Goal: Book appointment/travel/reservation

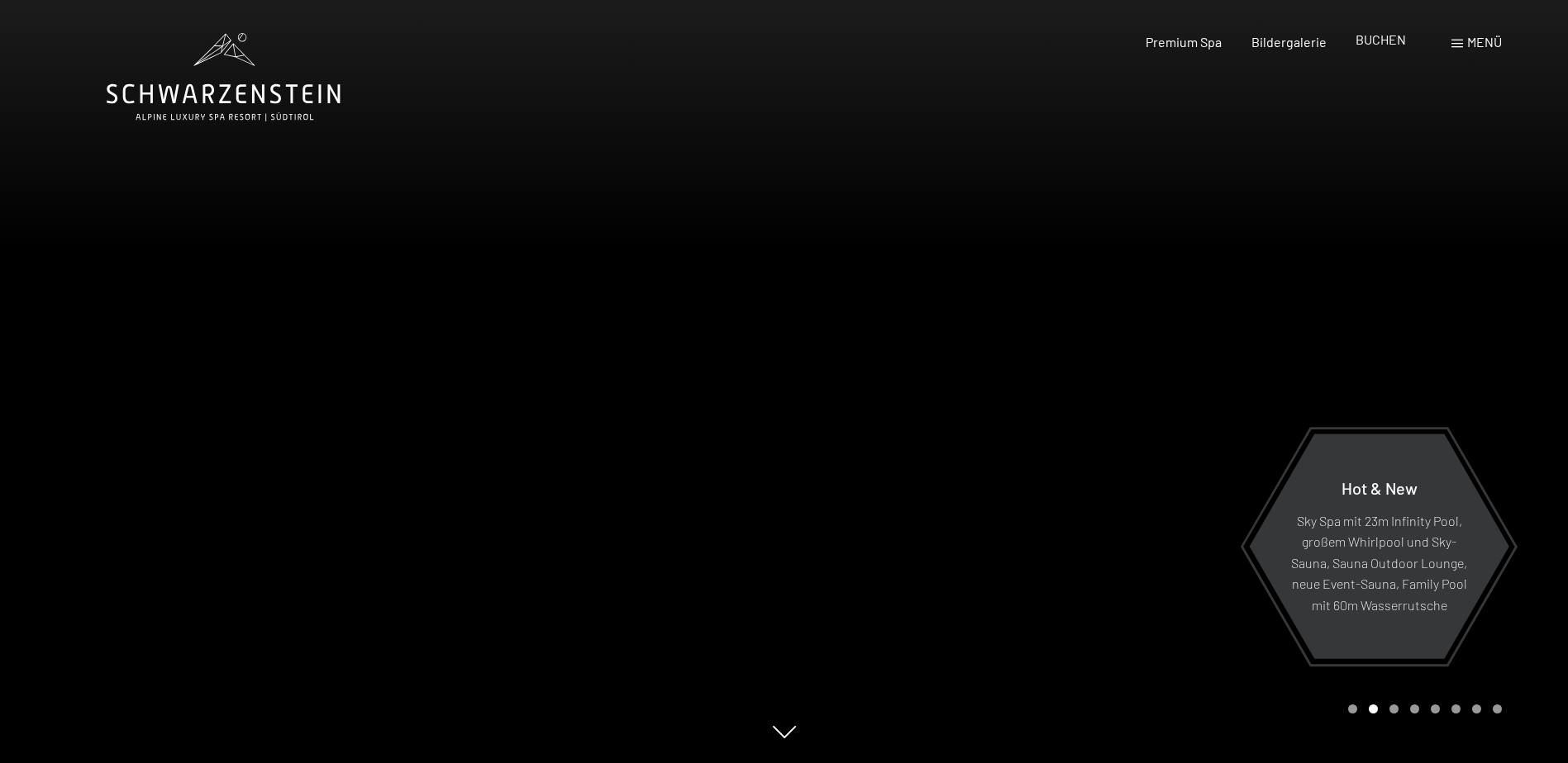
click at [1359, 43] on span "BUCHEN" at bounding box center [1381, 39] width 51 height 16
click at [1376, 44] on span "BUCHEN" at bounding box center [1381, 39] width 51 height 16
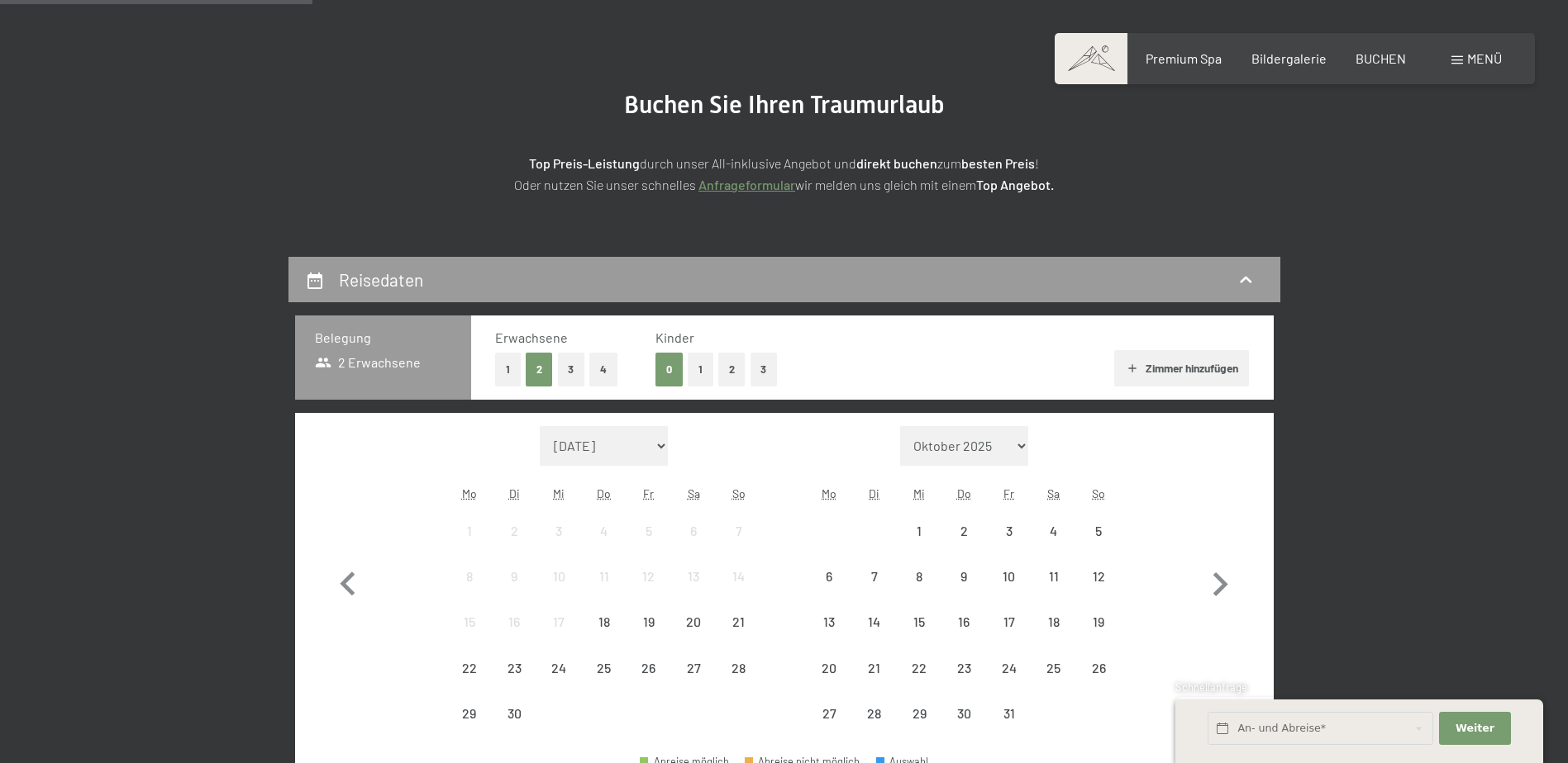
scroll to position [330, 0]
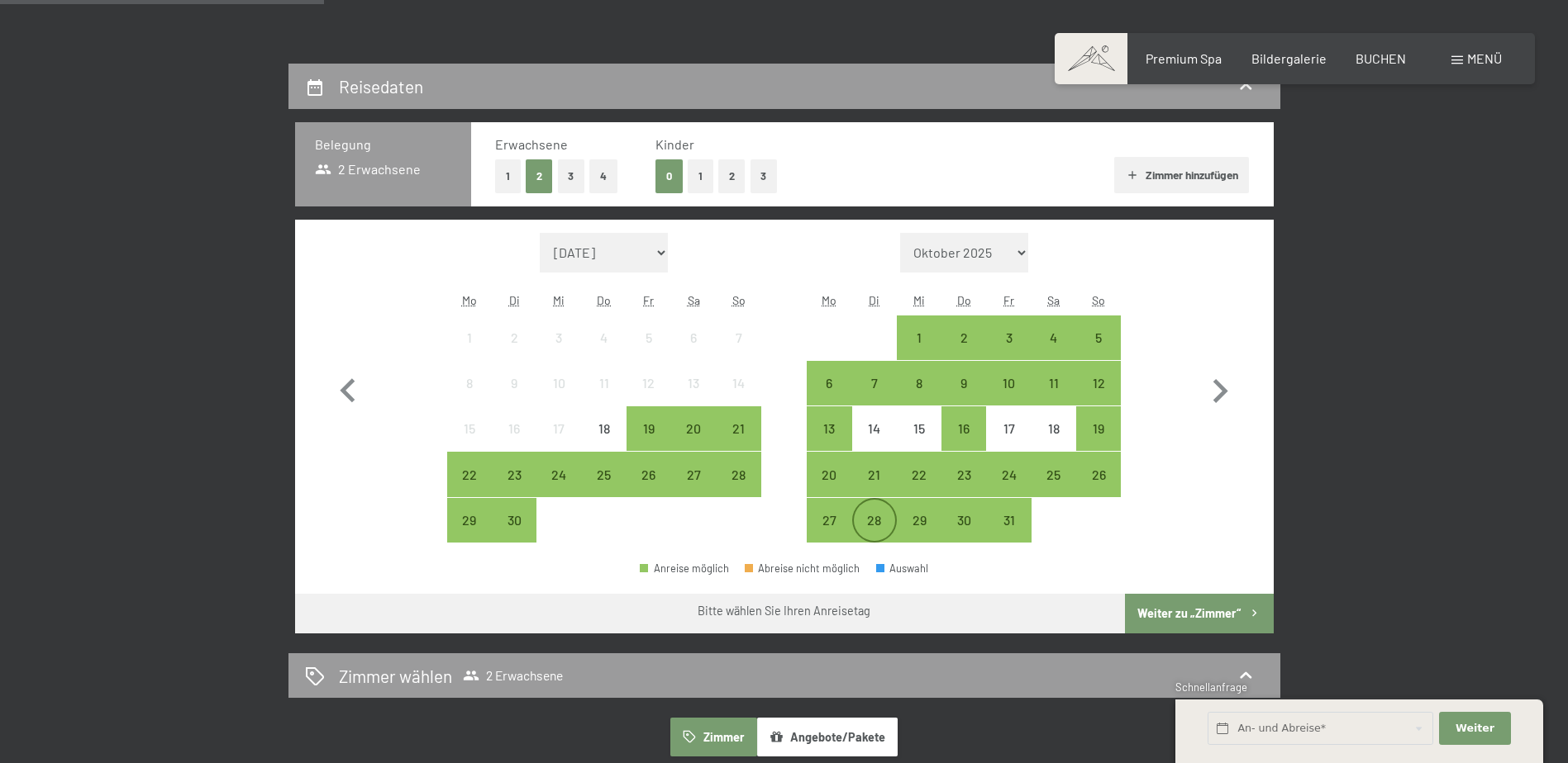
click at [872, 515] on div "28" at bounding box center [875, 535] width 41 height 41
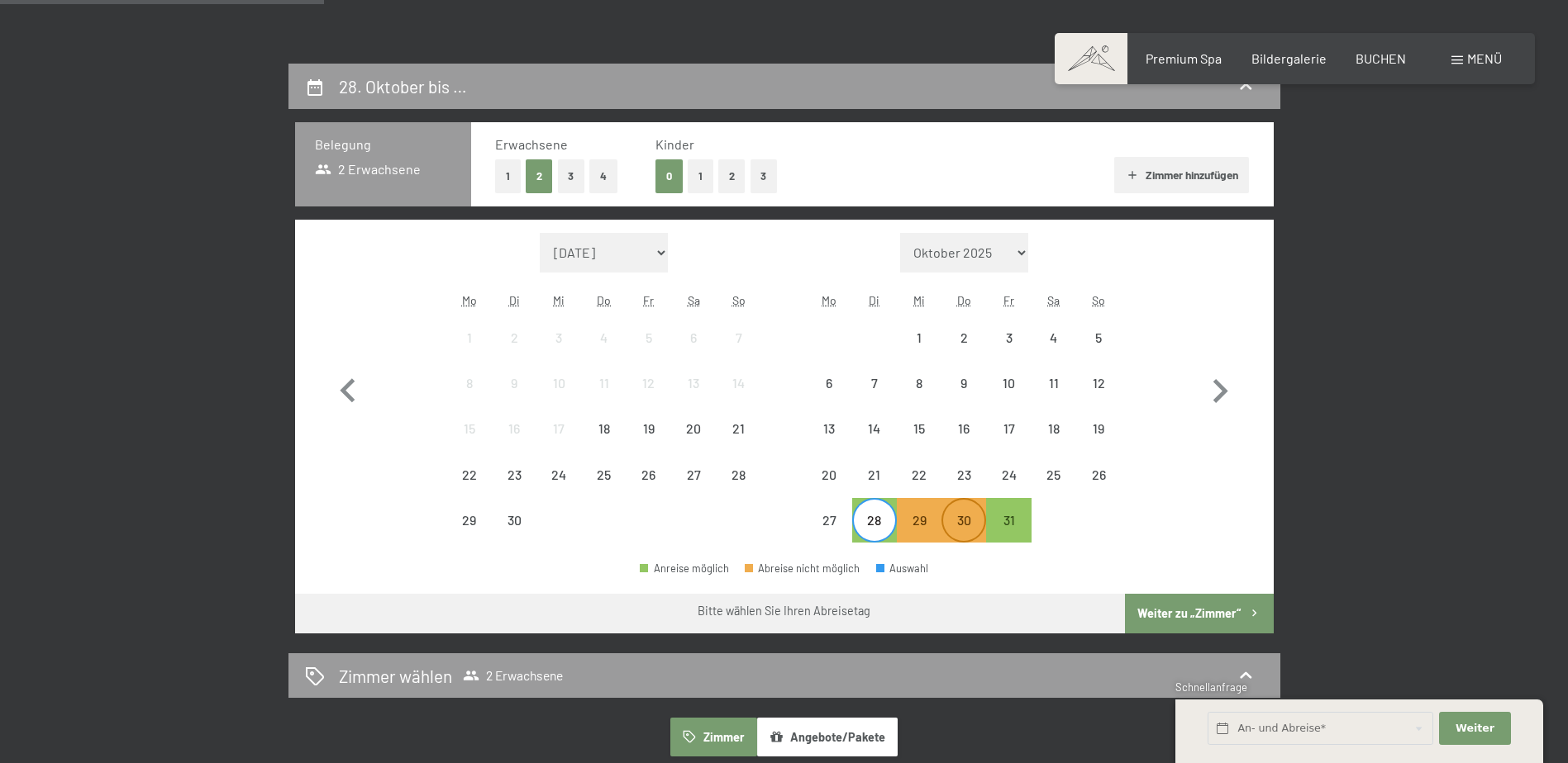
click at [957, 517] on div "30" at bounding box center [964, 535] width 41 height 41
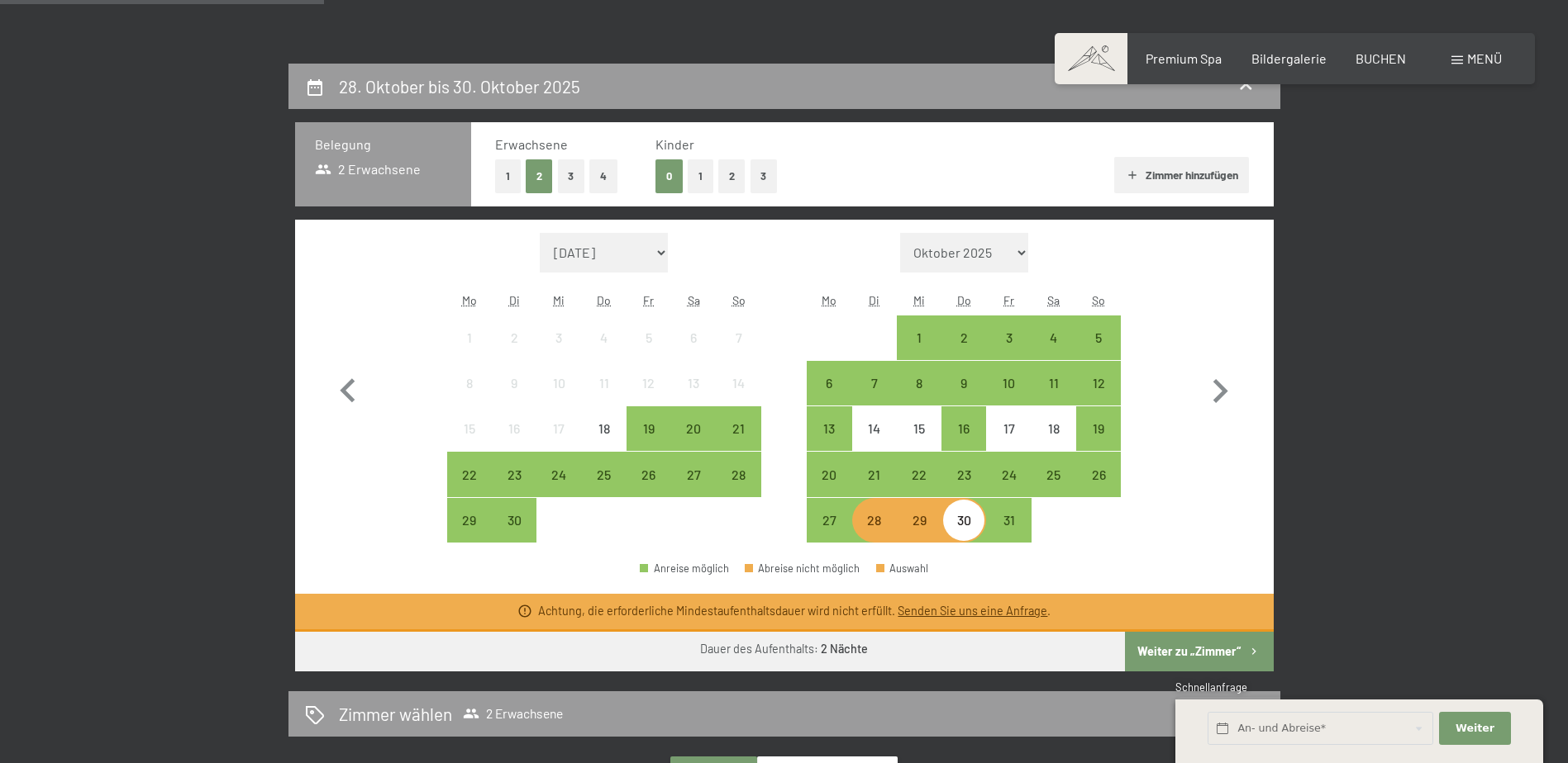
click at [1004, 610] on link "Senden Sie uns eine Anfrage" at bounding box center [973, 611] width 150 height 14
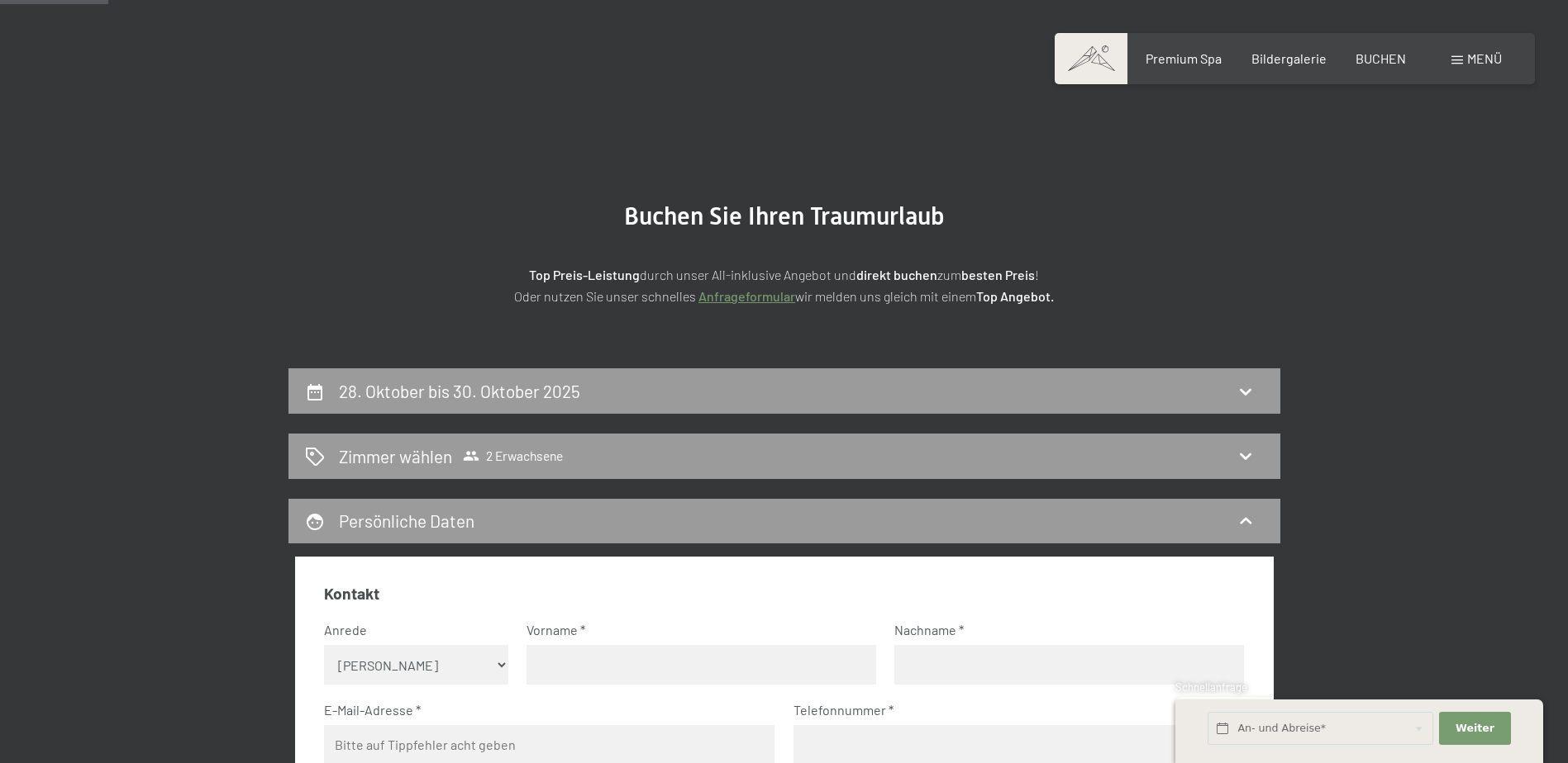
scroll to position [0, 0]
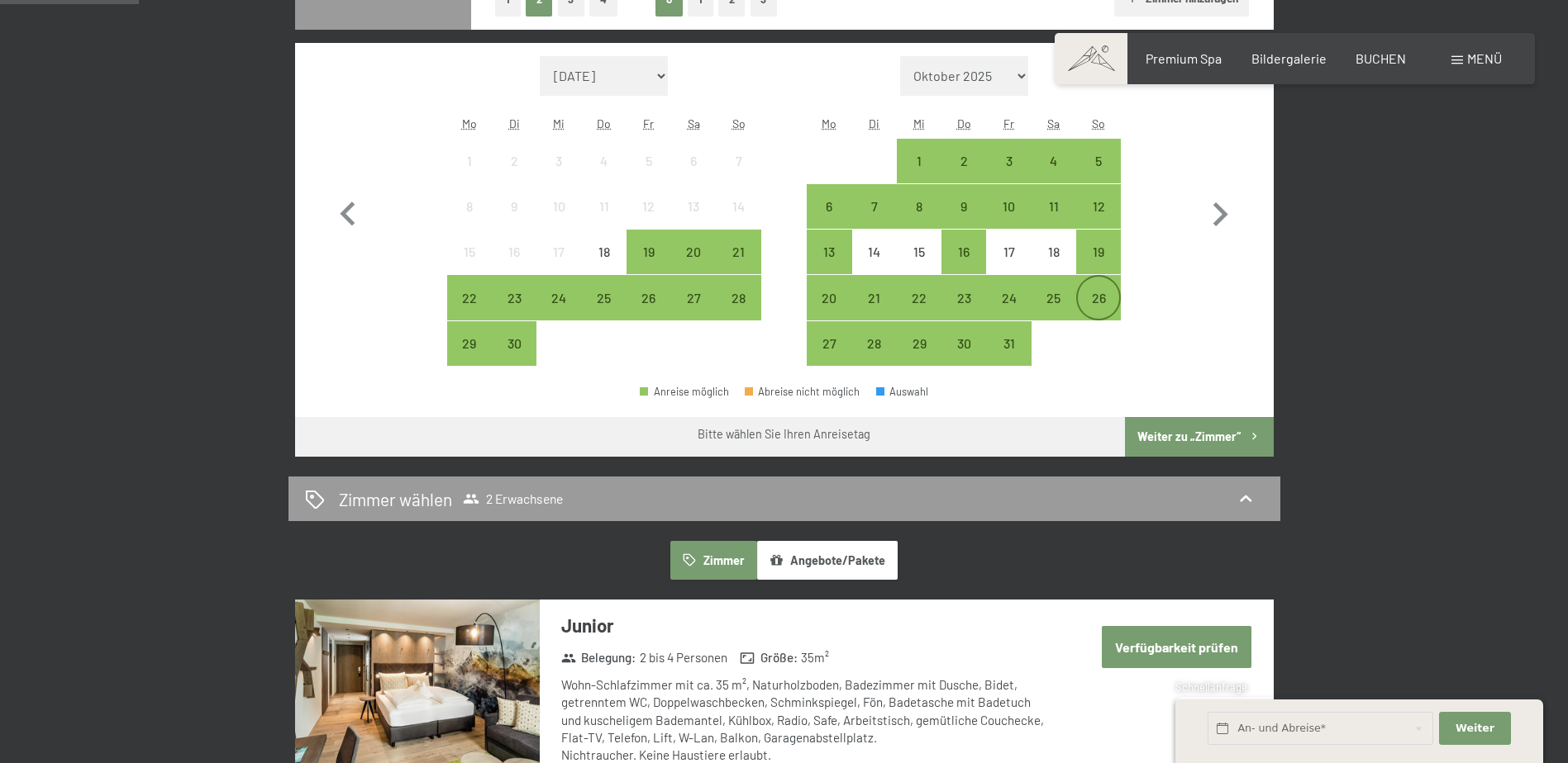
scroll to position [496, 0]
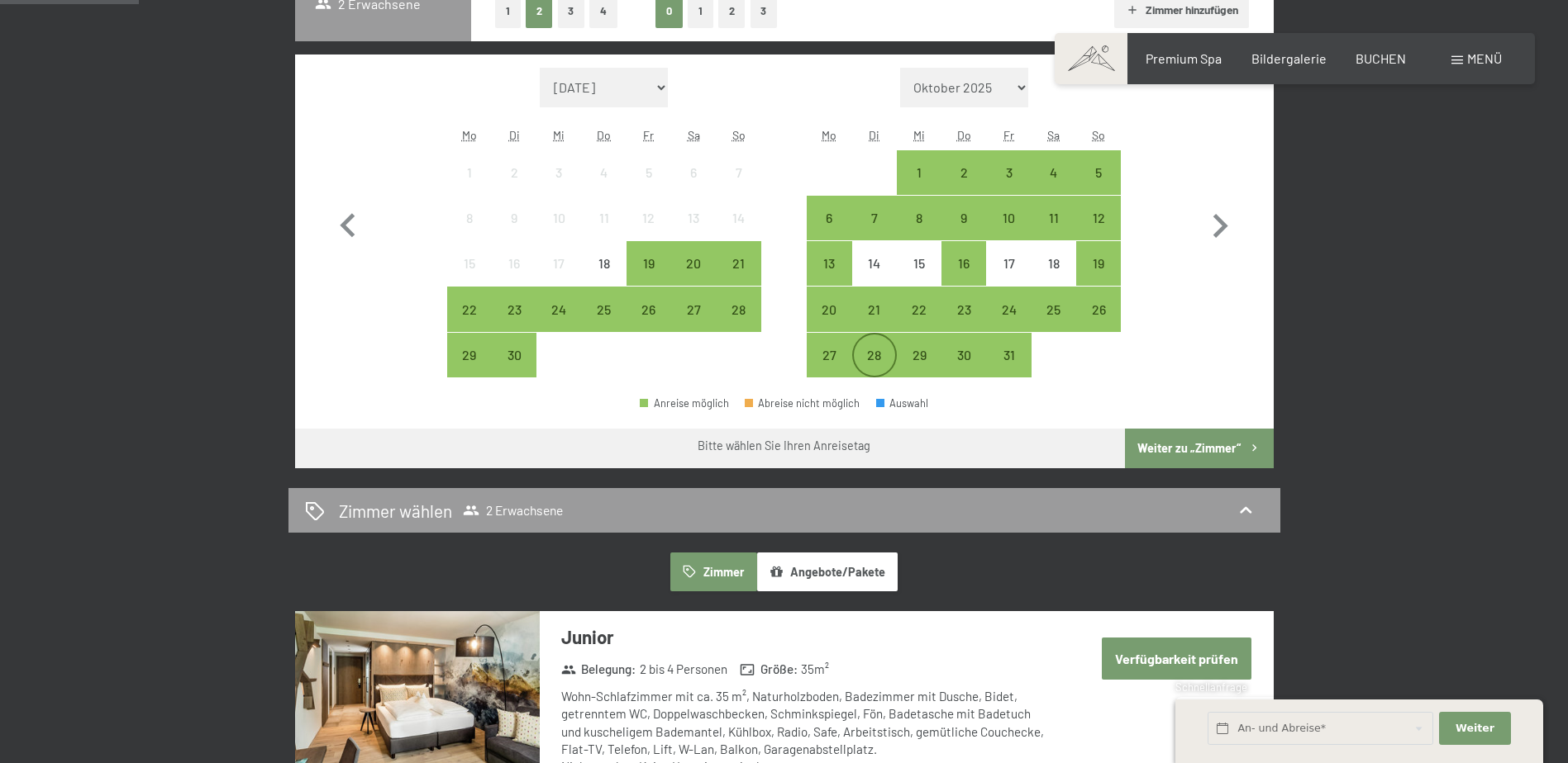
click at [879, 358] on div "28" at bounding box center [875, 369] width 41 height 41
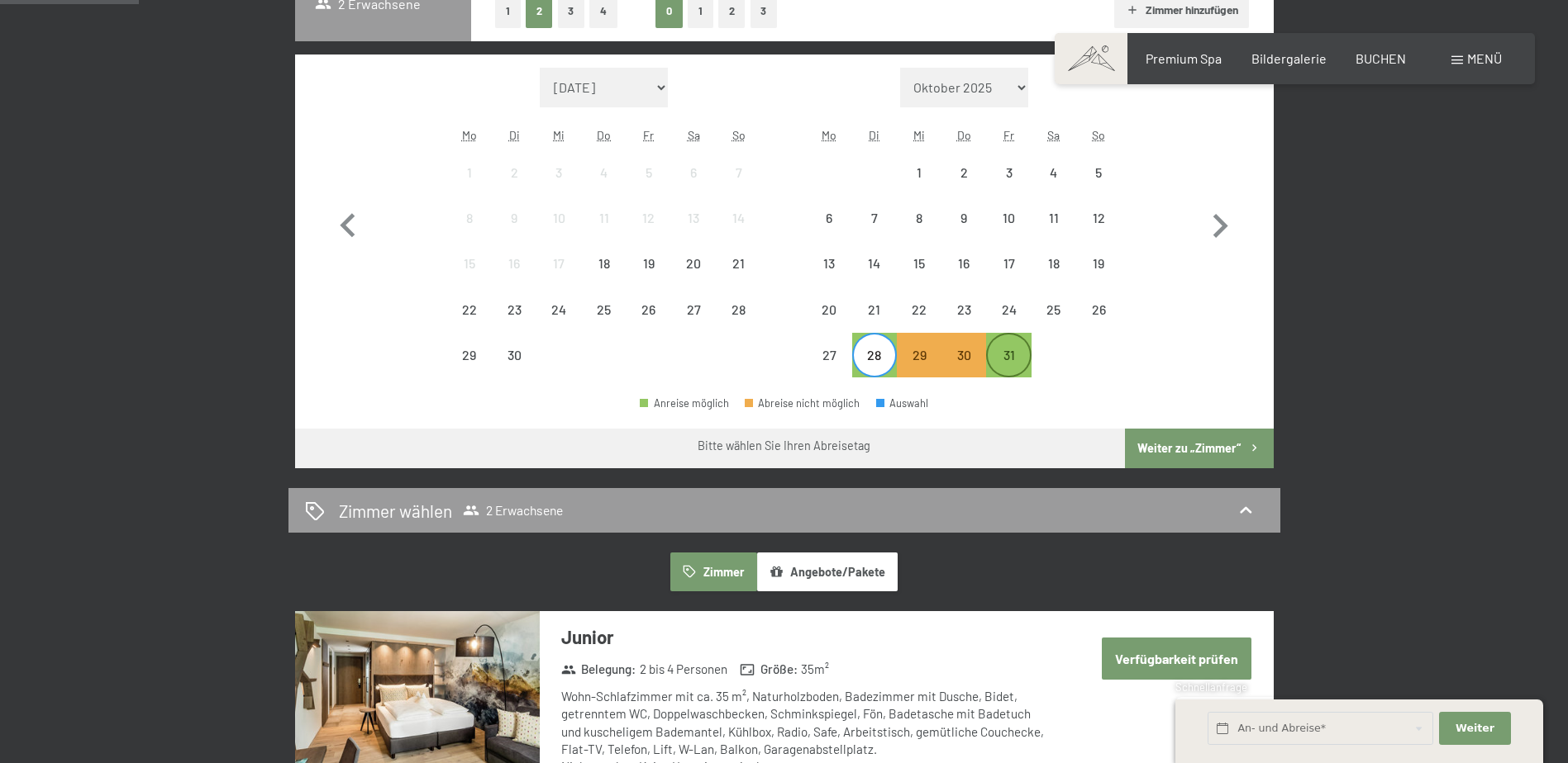
click at [1005, 358] on div "31" at bounding box center [1009, 369] width 41 height 41
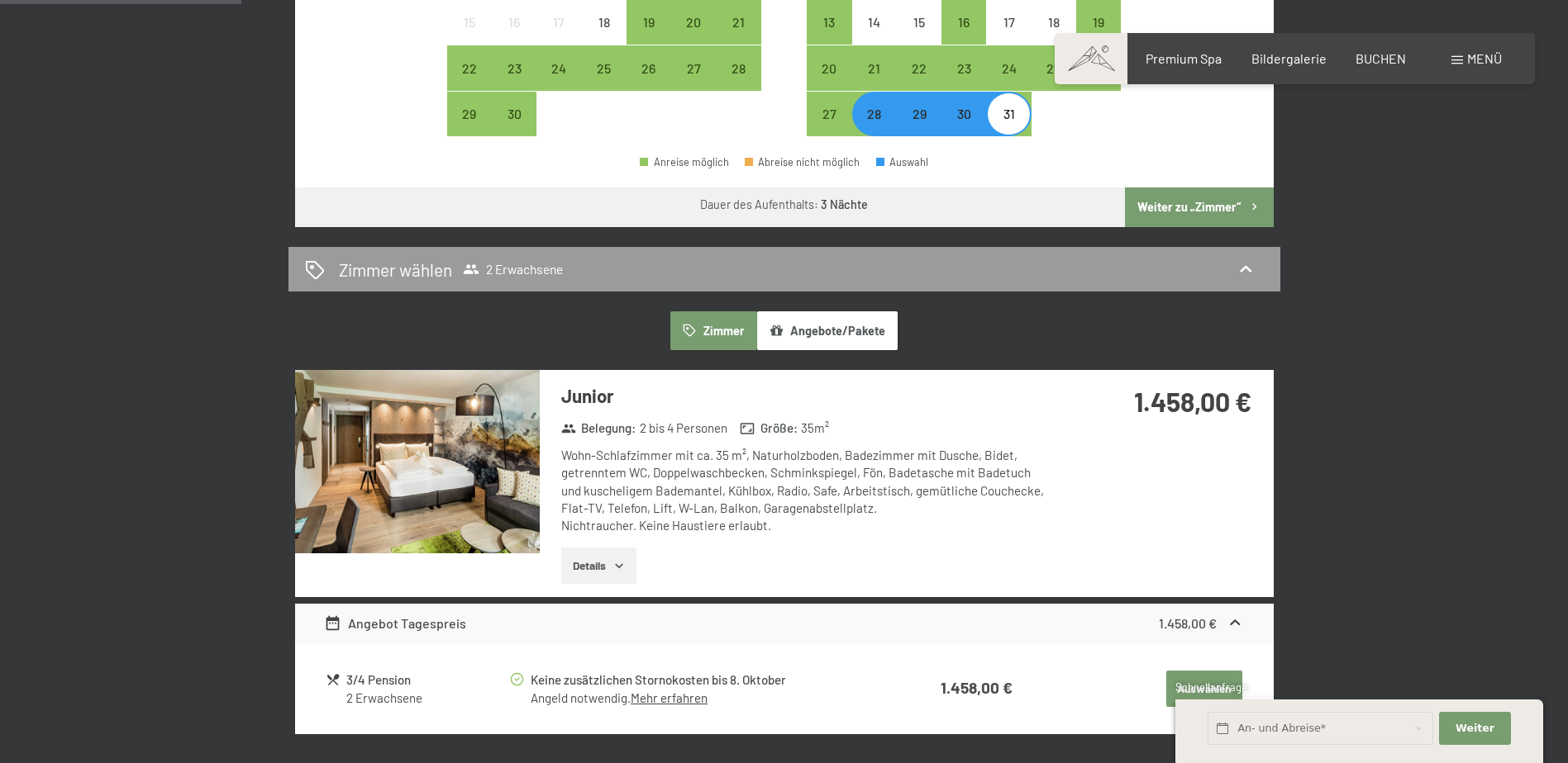
scroll to position [827, 0]
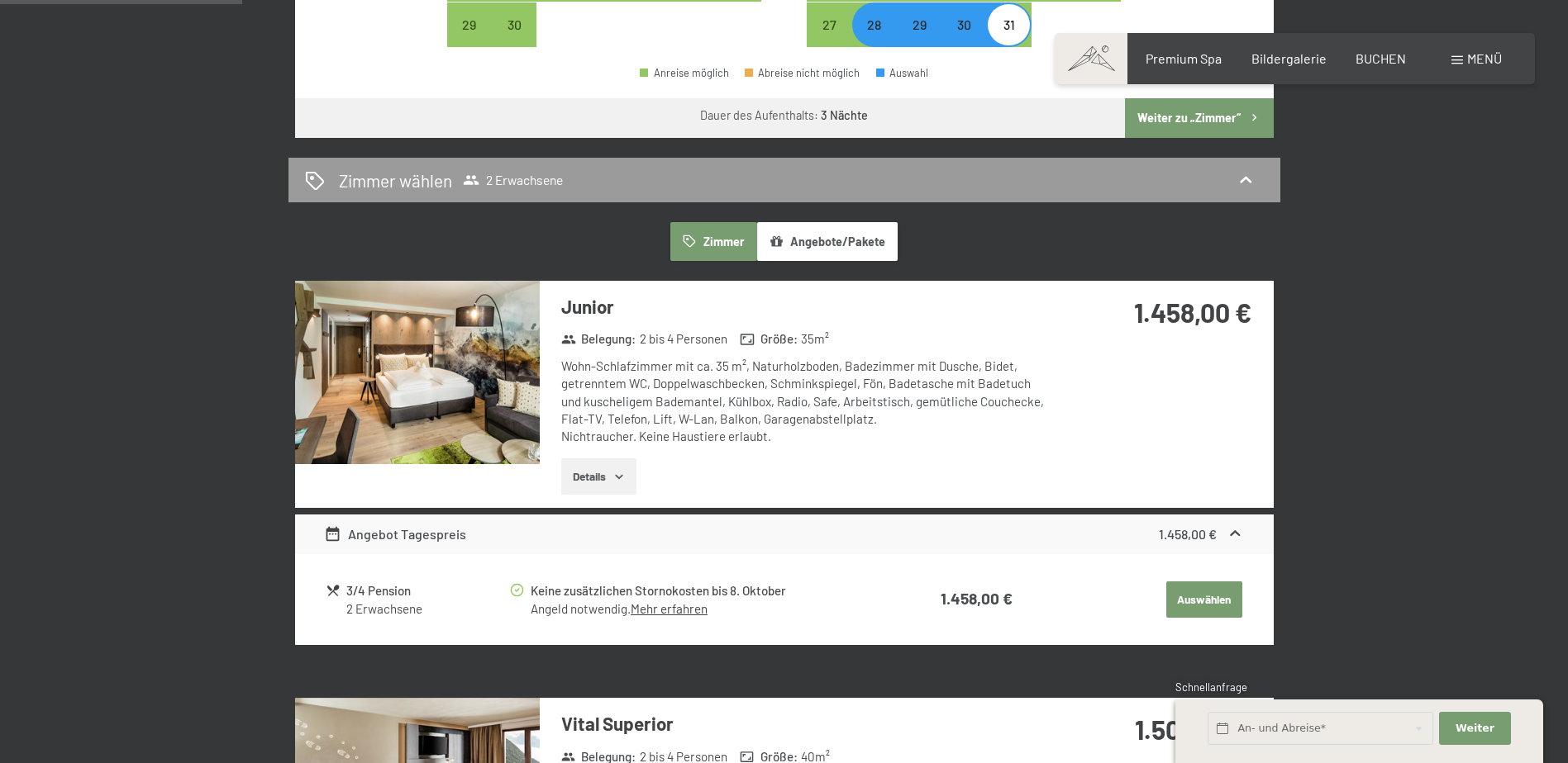
click at [1231, 533] on icon at bounding box center [1235, 534] width 18 height 18
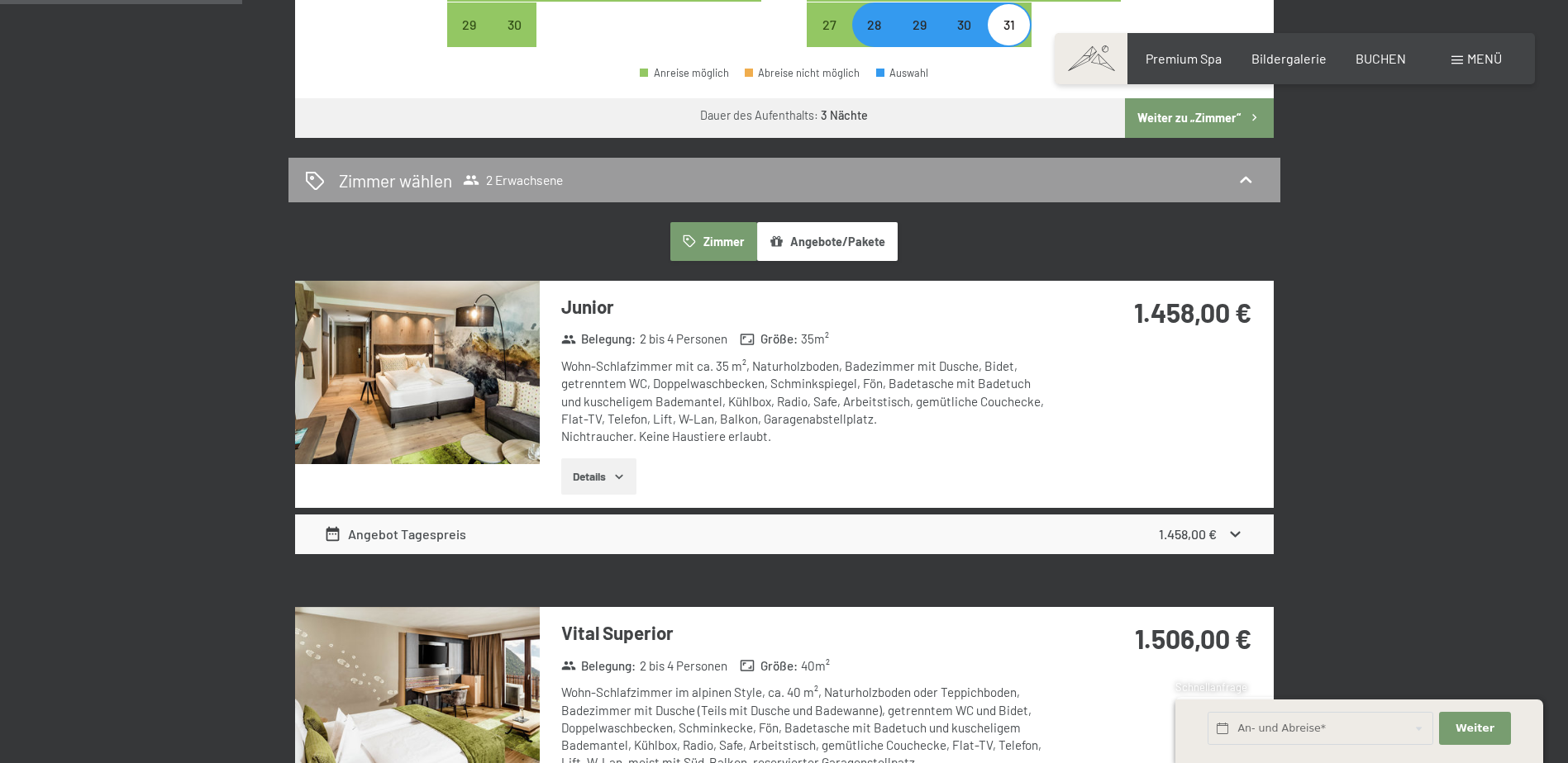
click at [1231, 533] on icon at bounding box center [1236, 535] width 10 height 6
